Goal: Information Seeking & Learning: Learn about a topic

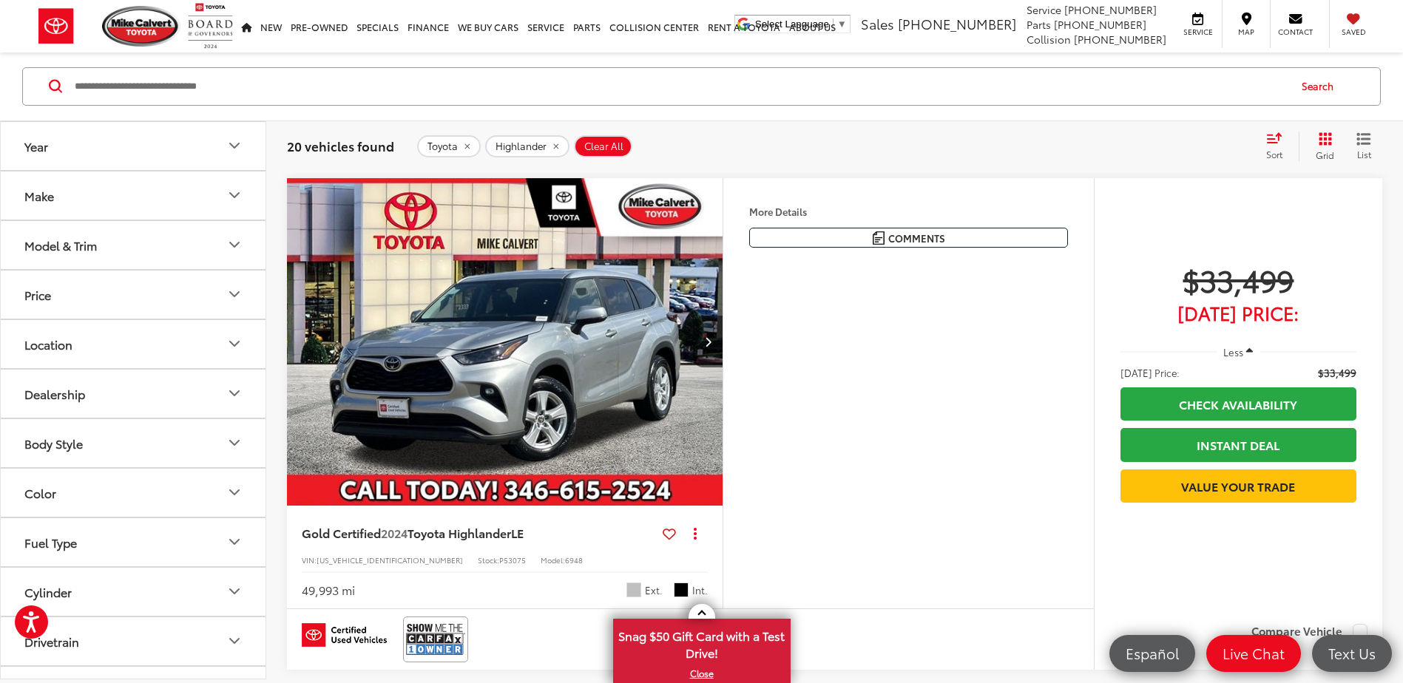
scroll to position [659, 0]
click at [611, 382] on img "2024 Toyota Highlander LE 0" at bounding box center [505, 342] width 438 height 328
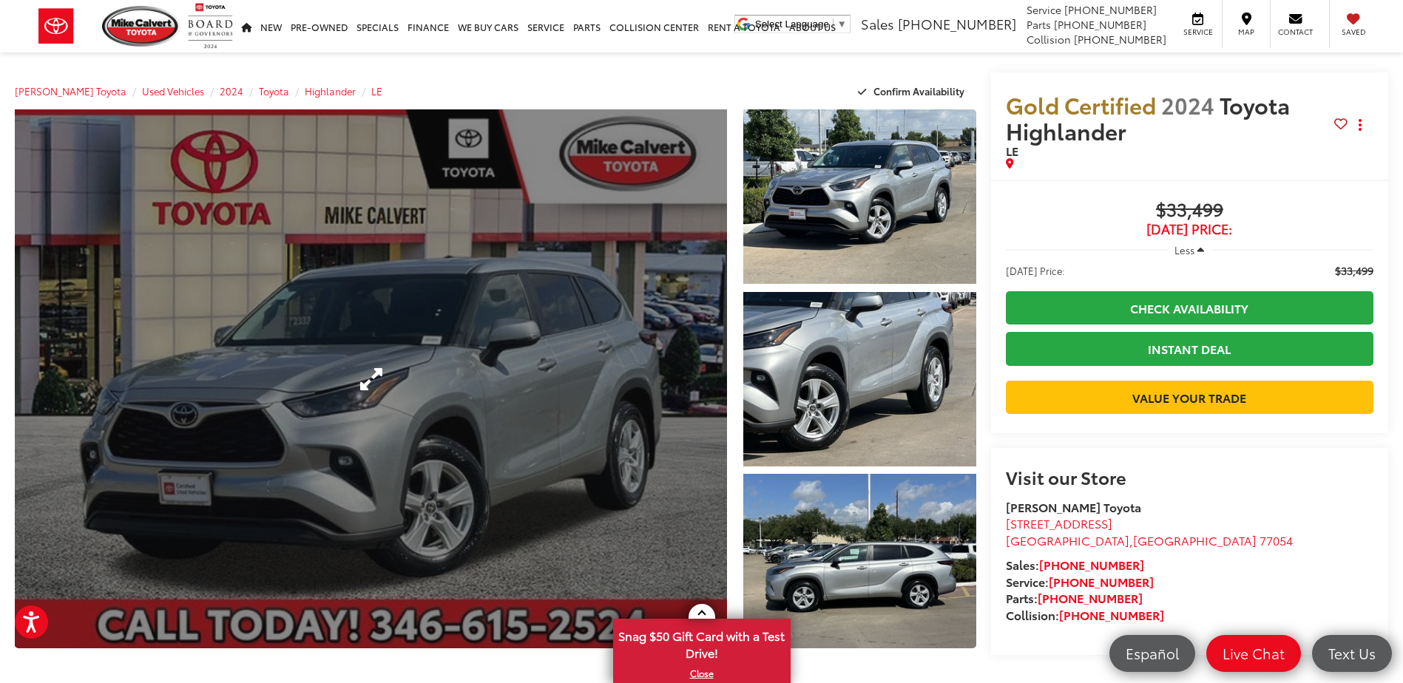
scroll to position [1, 0]
